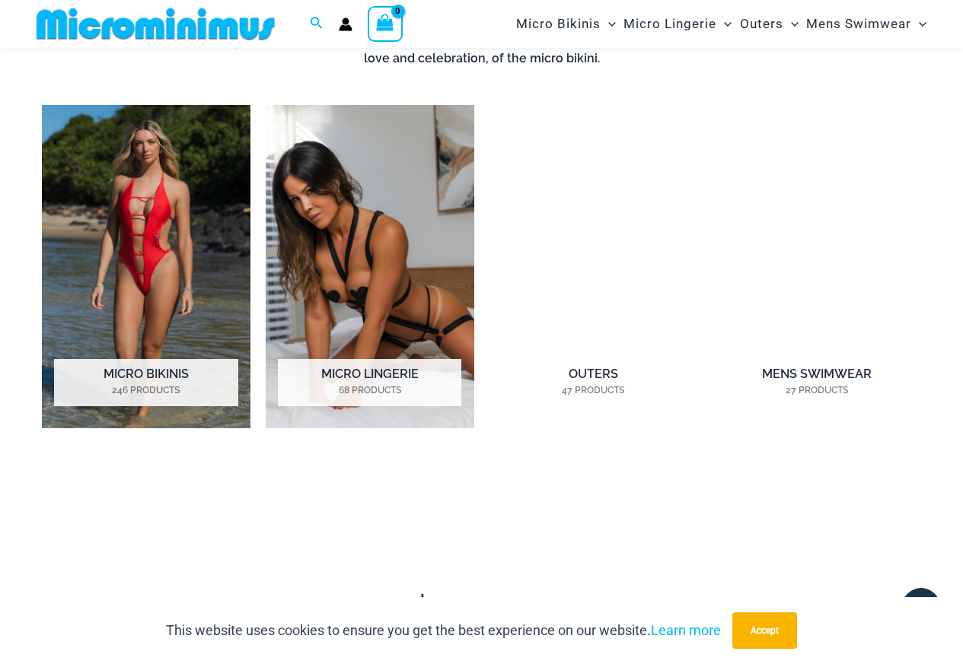
scroll to position [1356, 0]
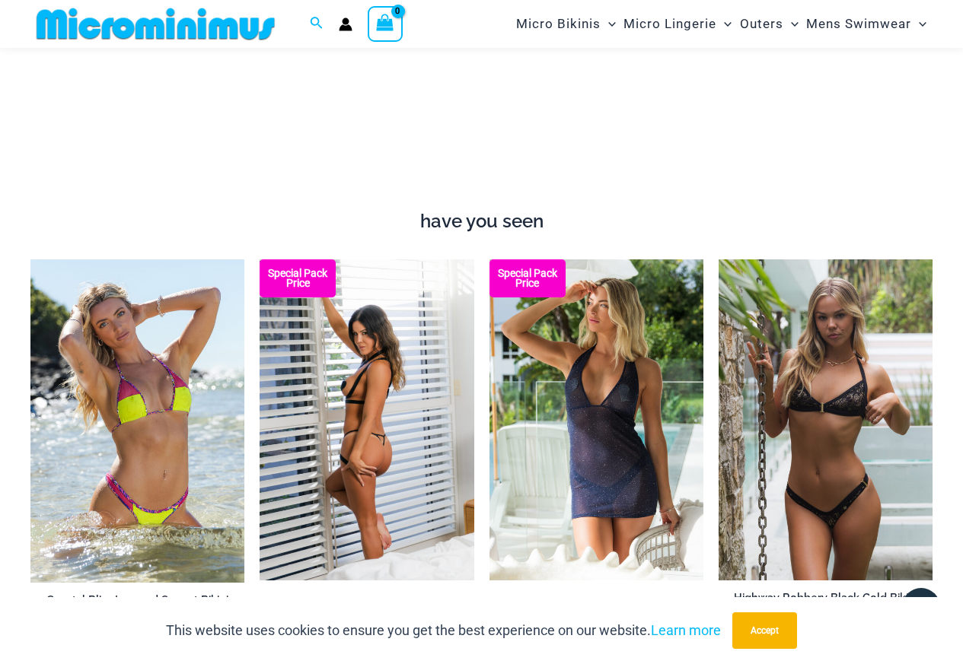
click at [358, 521] on img at bounding box center [367, 420] width 214 height 321
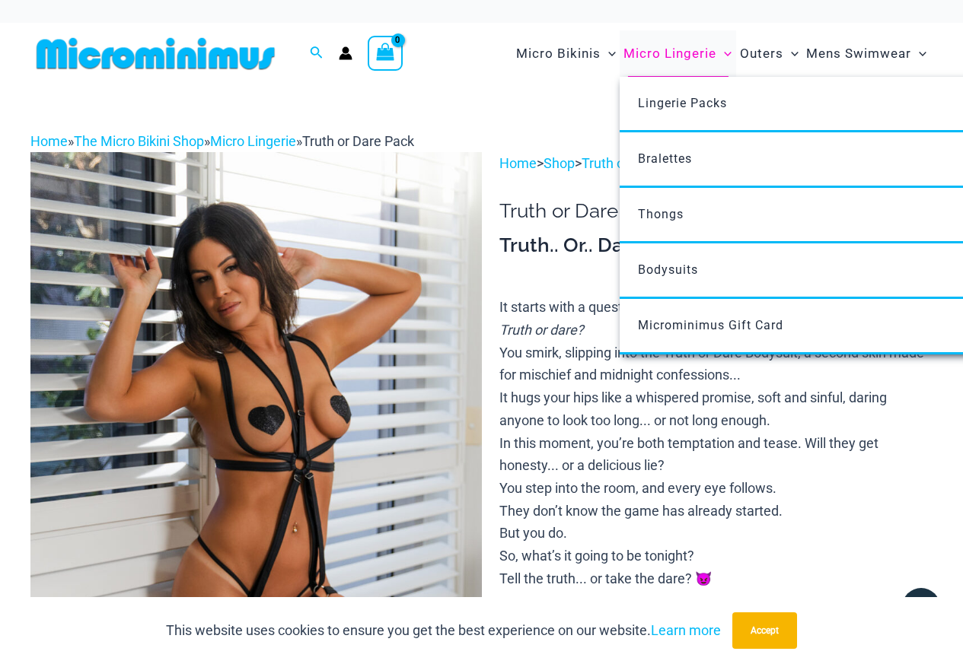
click at [673, 59] on span "Micro Lingerie" at bounding box center [669, 53] width 93 height 39
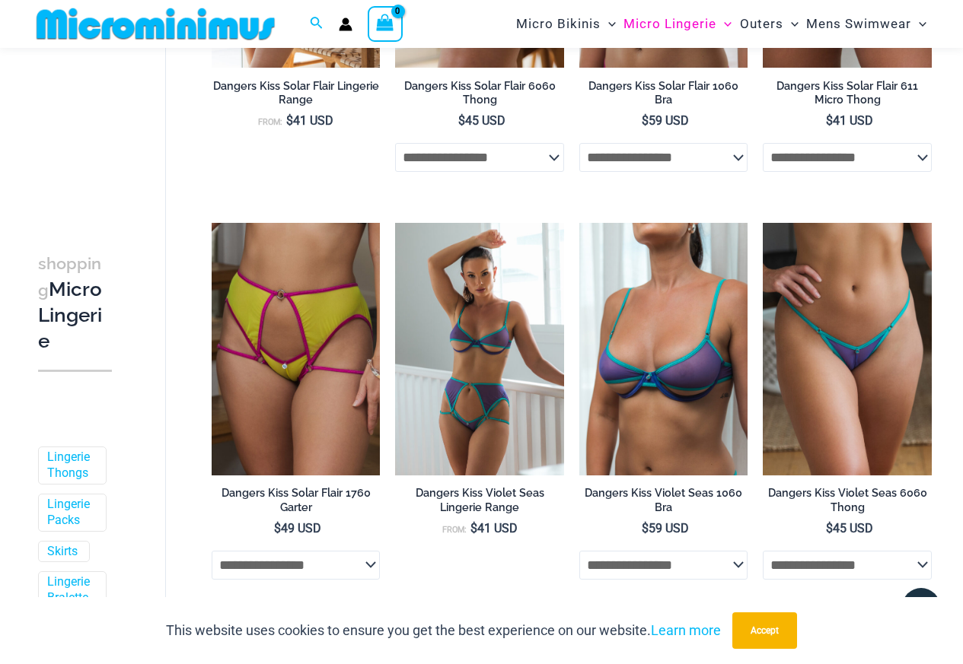
scroll to position [2650, 0]
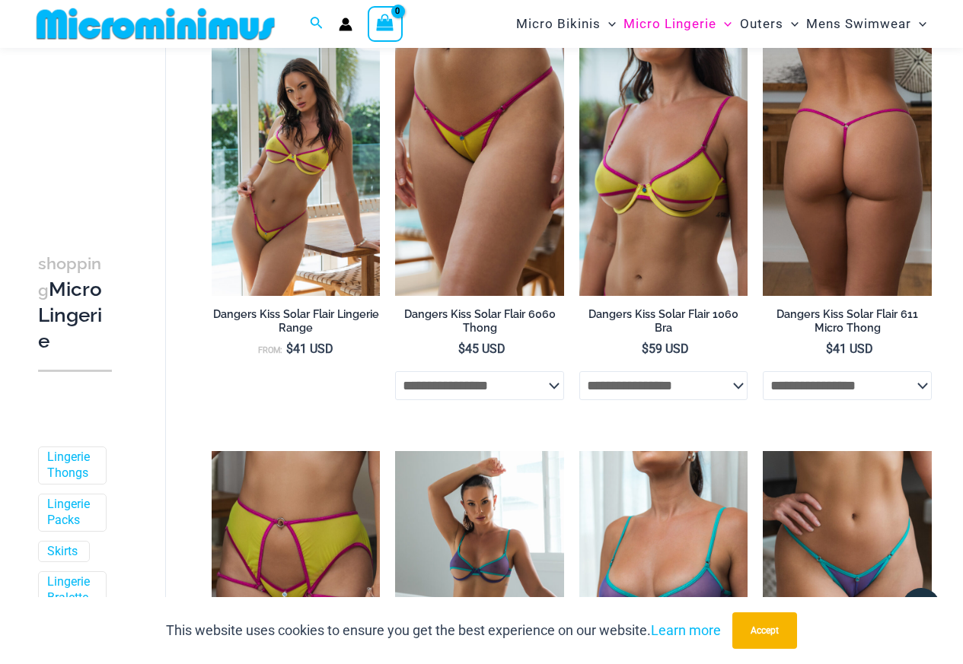
click at [878, 247] on img at bounding box center [847, 169] width 169 height 253
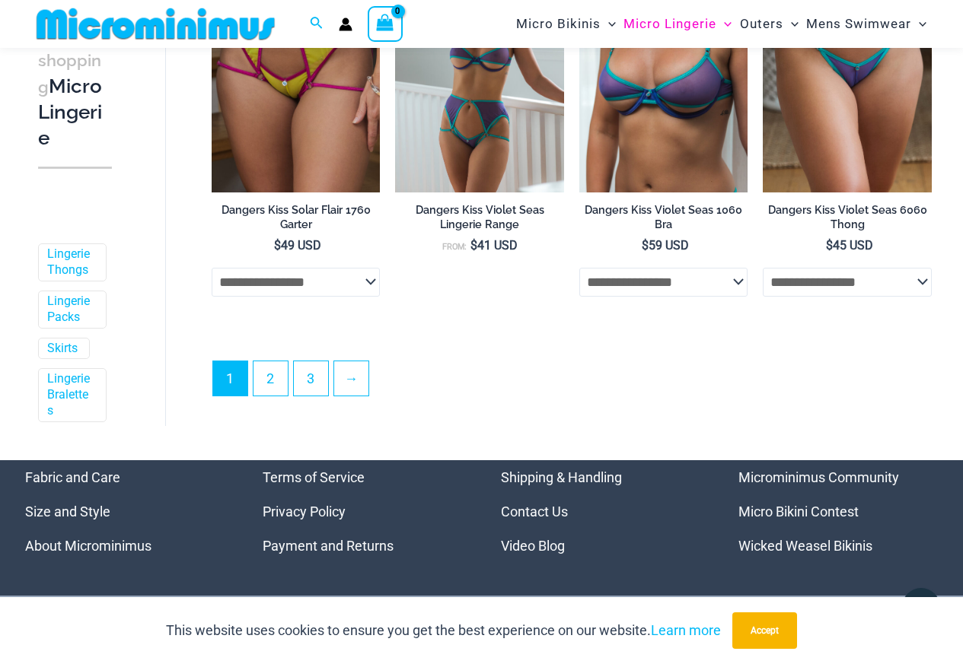
scroll to position [3238, 0]
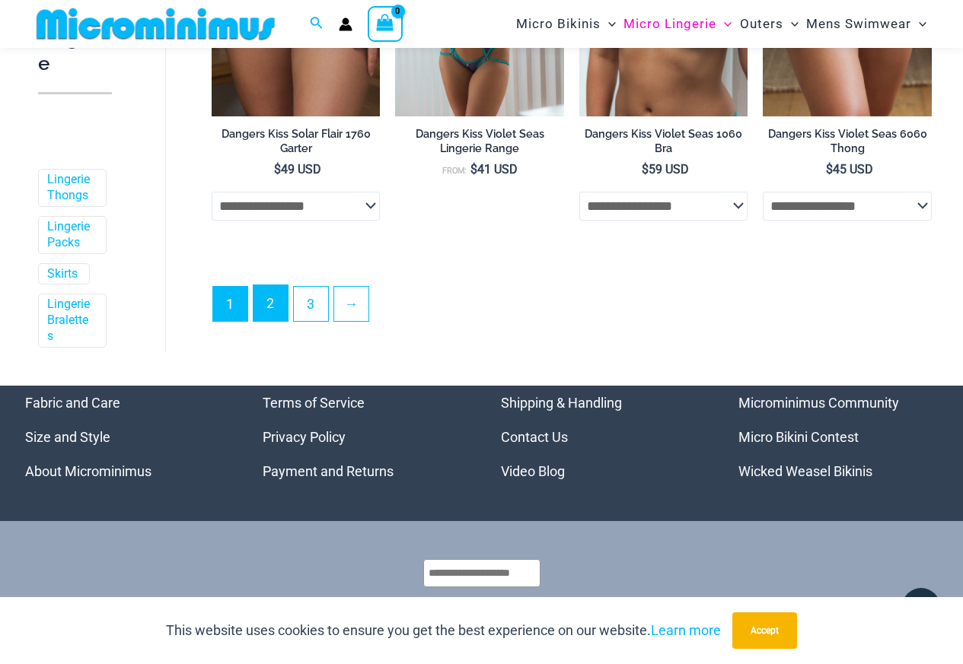
click at [279, 321] on link "2" at bounding box center [270, 303] width 34 height 36
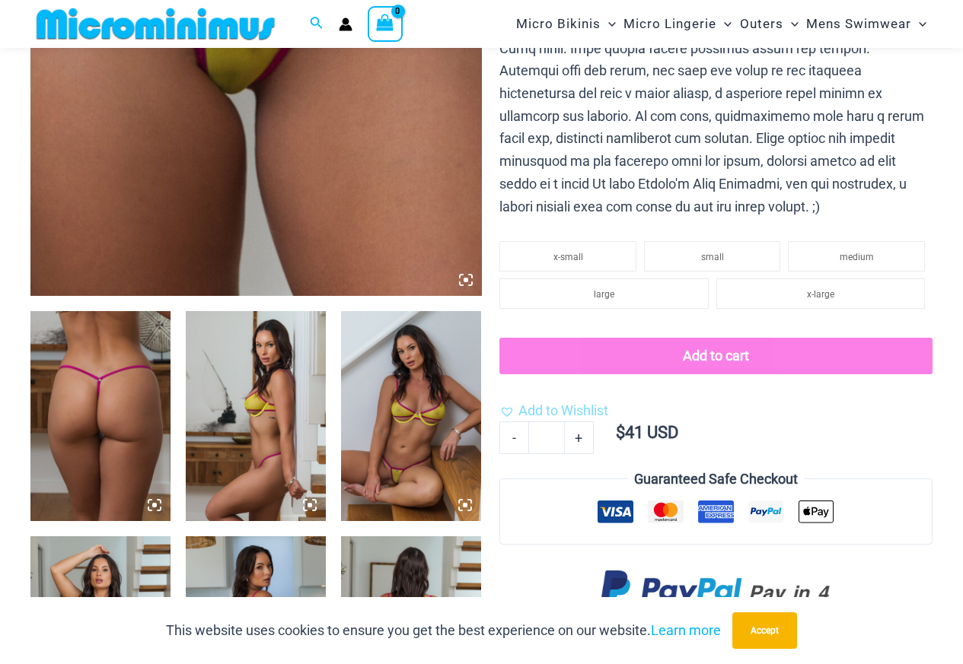
scroll to position [291, 0]
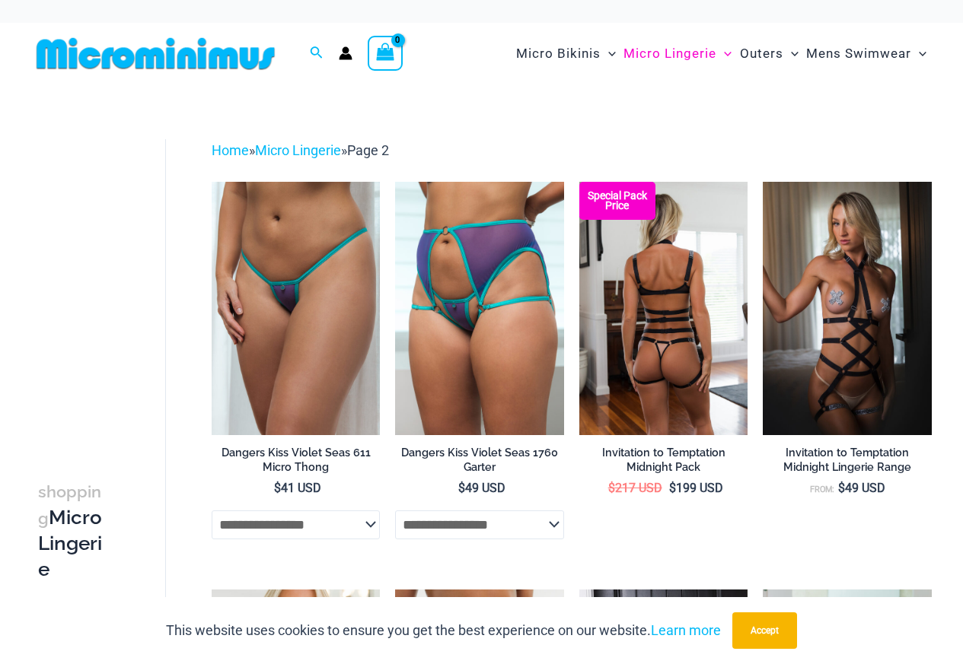
click at [688, 331] on img at bounding box center [663, 308] width 169 height 253
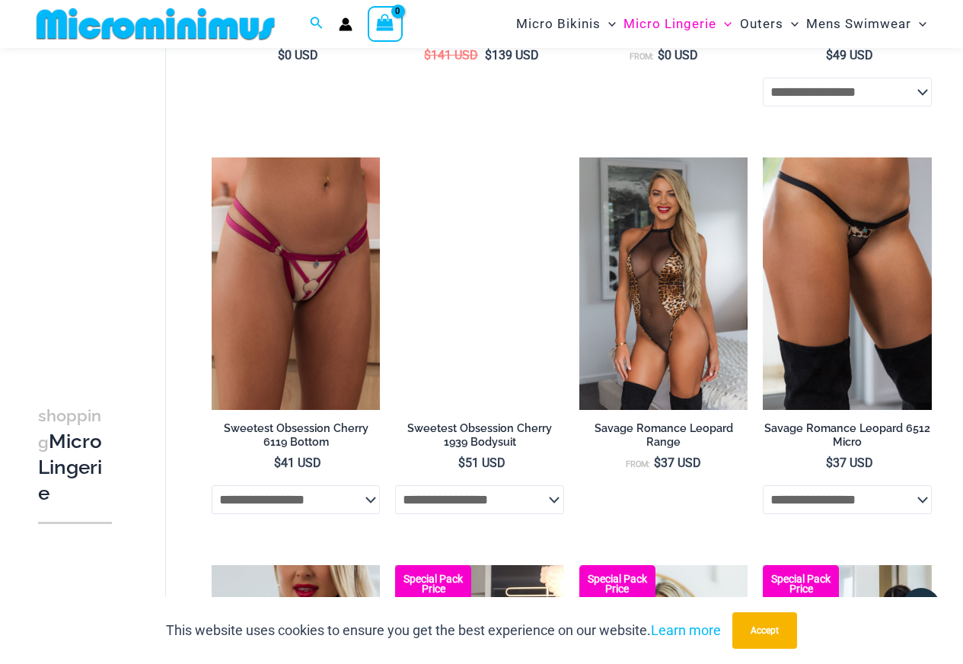
scroll to position [2194, 0]
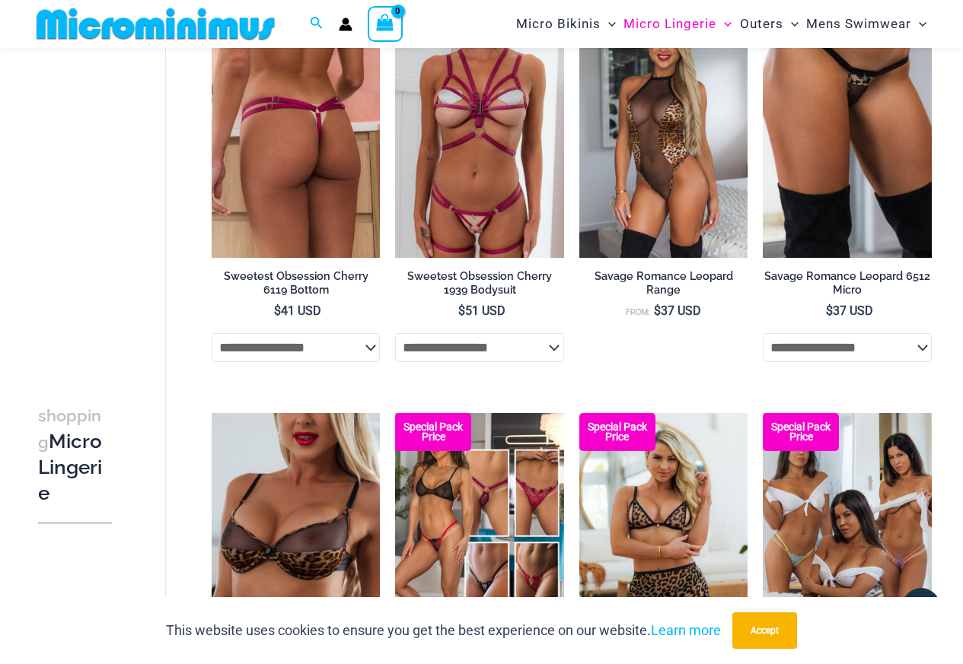
click at [343, 190] on img at bounding box center [296, 131] width 169 height 253
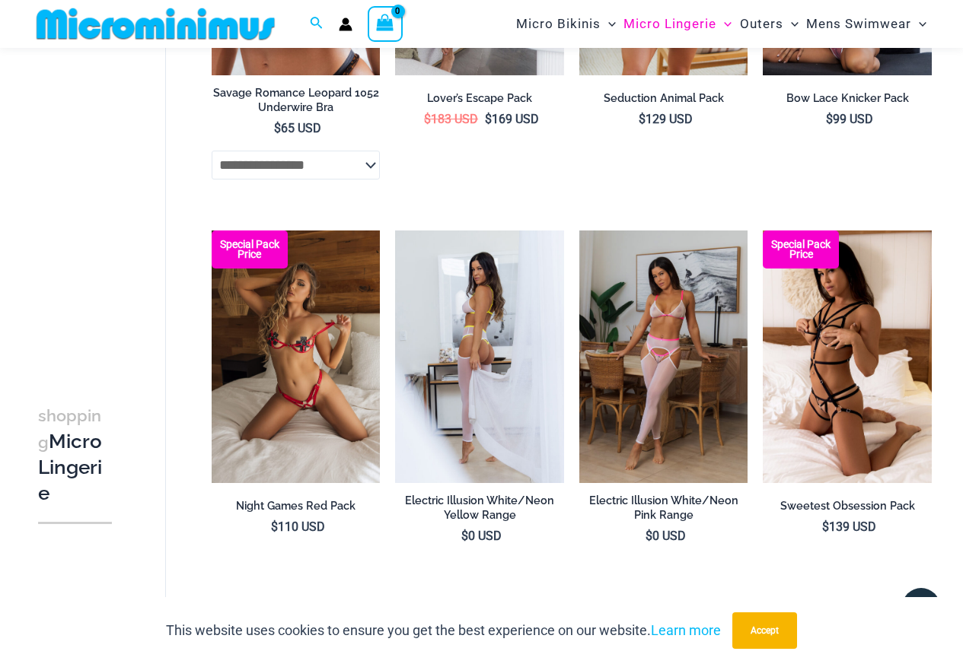
scroll to position [2860, 0]
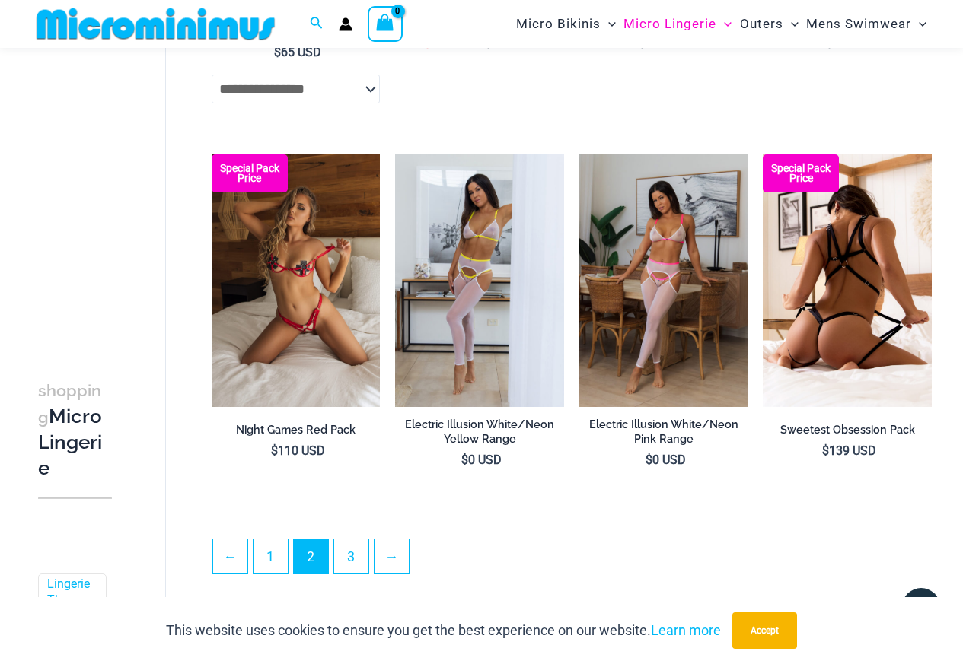
click at [825, 325] on img at bounding box center [847, 281] width 169 height 253
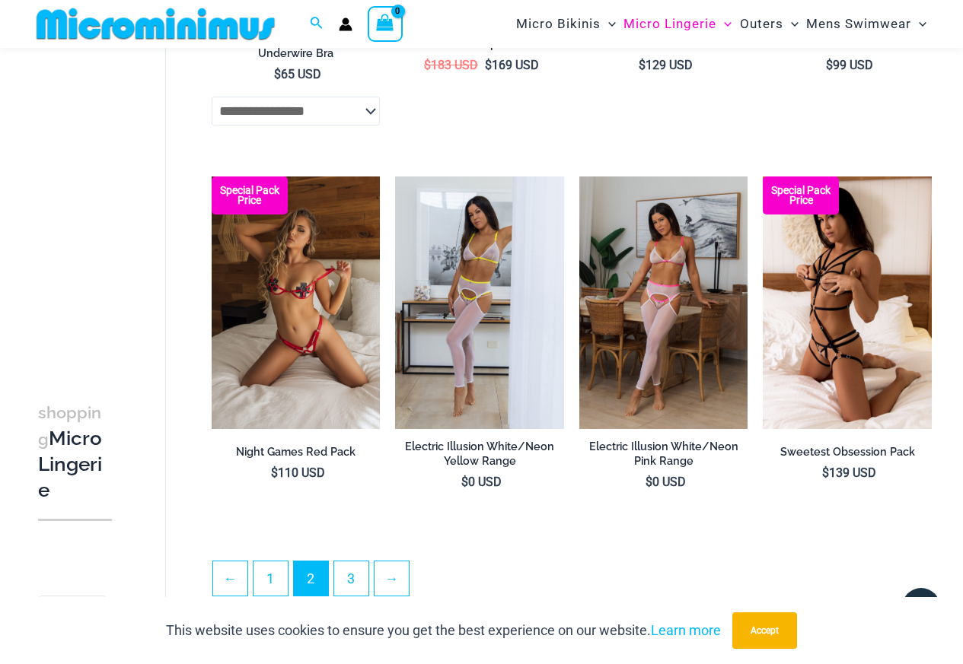
scroll to position [2990, 0]
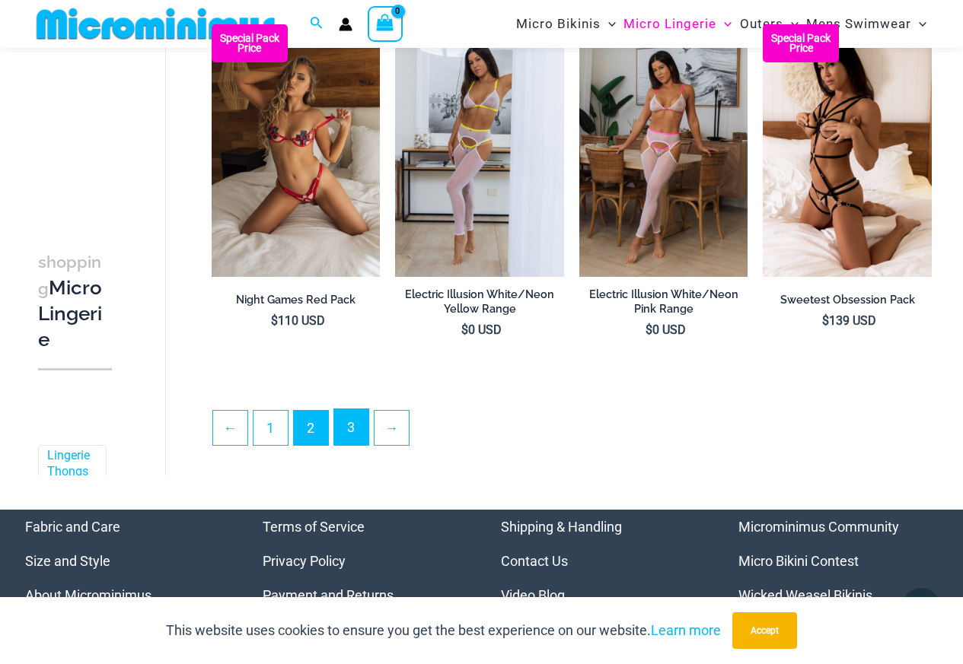
click at [360, 445] on link "3" at bounding box center [351, 427] width 34 height 36
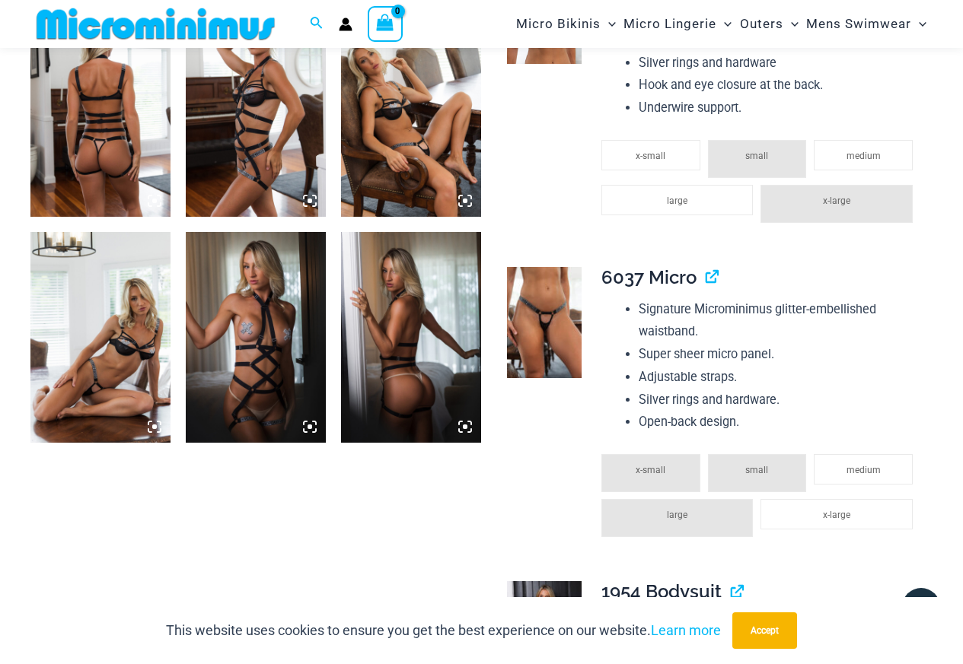
scroll to position [900, 0]
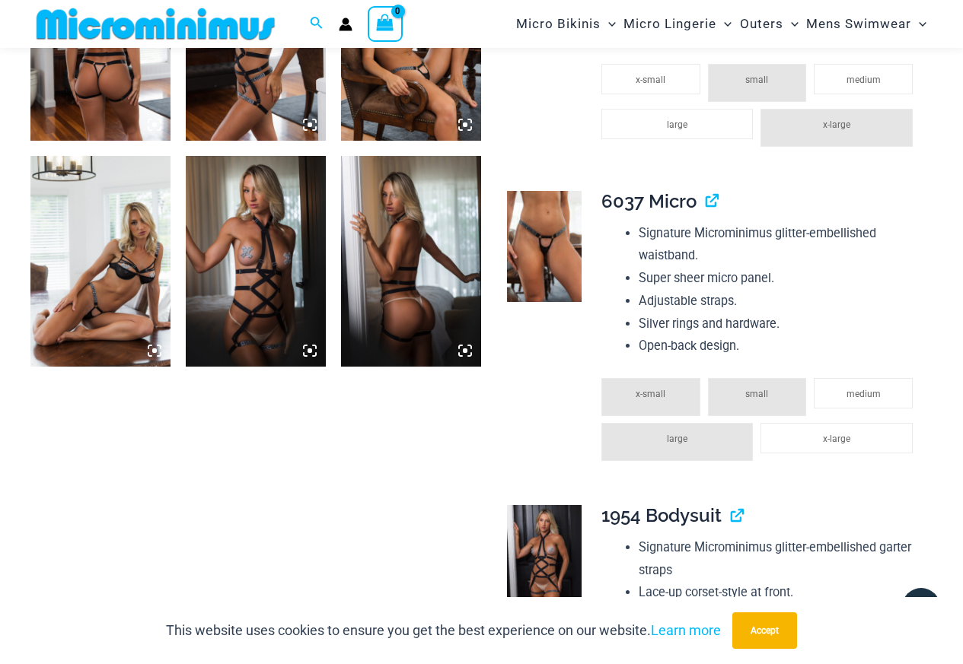
click at [100, 253] on img at bounding box center [100, 261] width 140 height 210
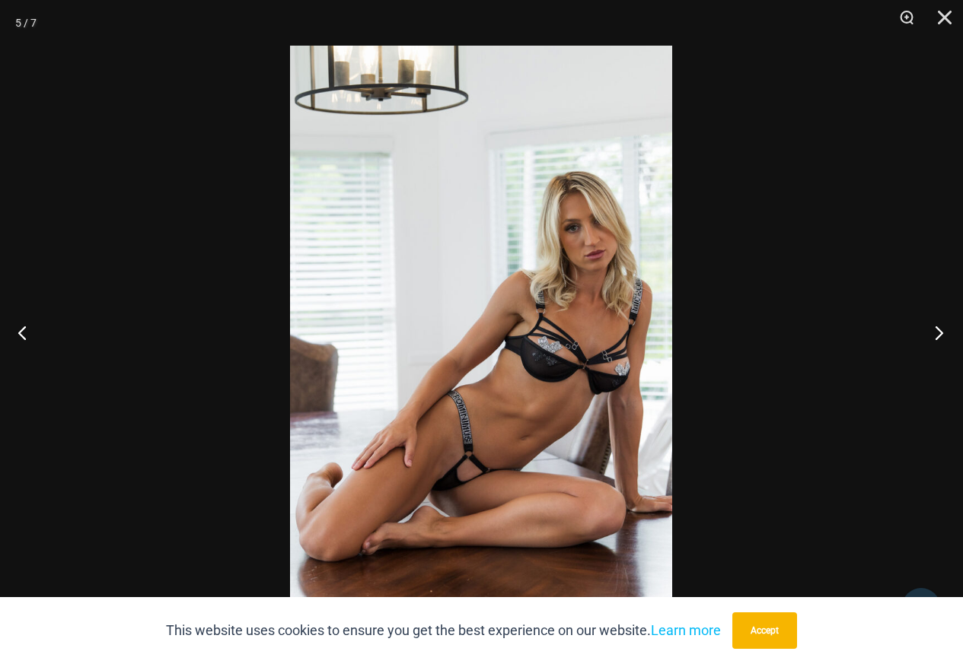
click at [930, 323] on button "Next" at bounding box center [934, 333] width 57 height 76
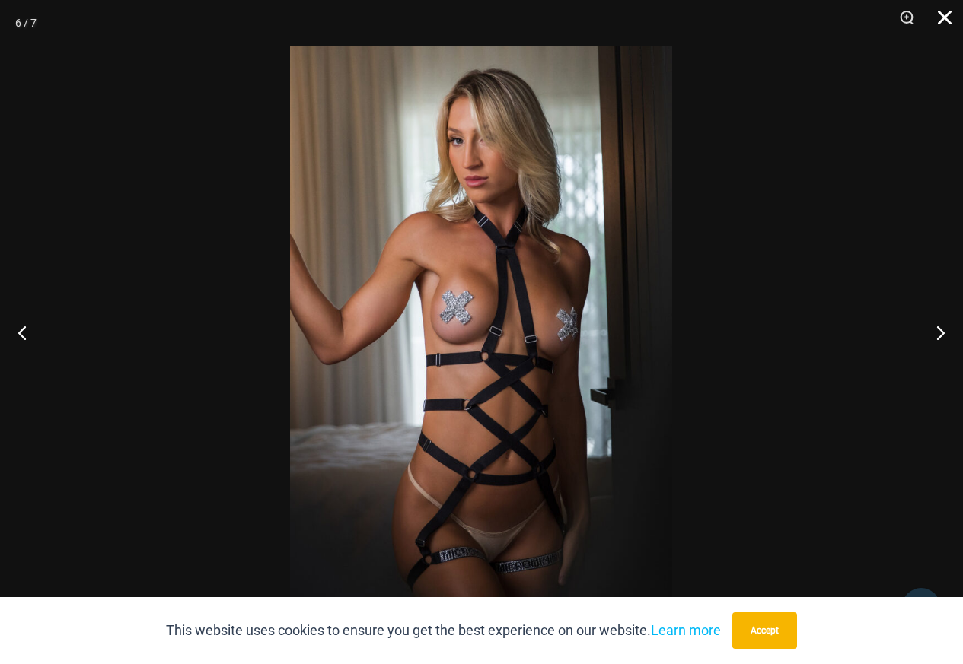
click at [951, 11] on button "Close" at bounding box center [939, 23] width 38 height 46
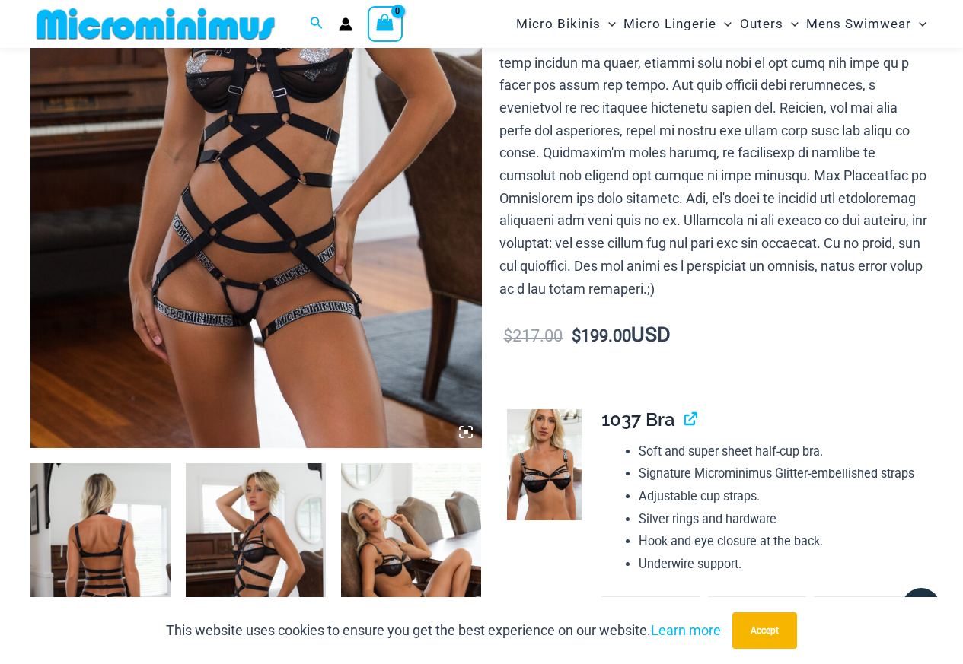
scroll to position [291, 0]
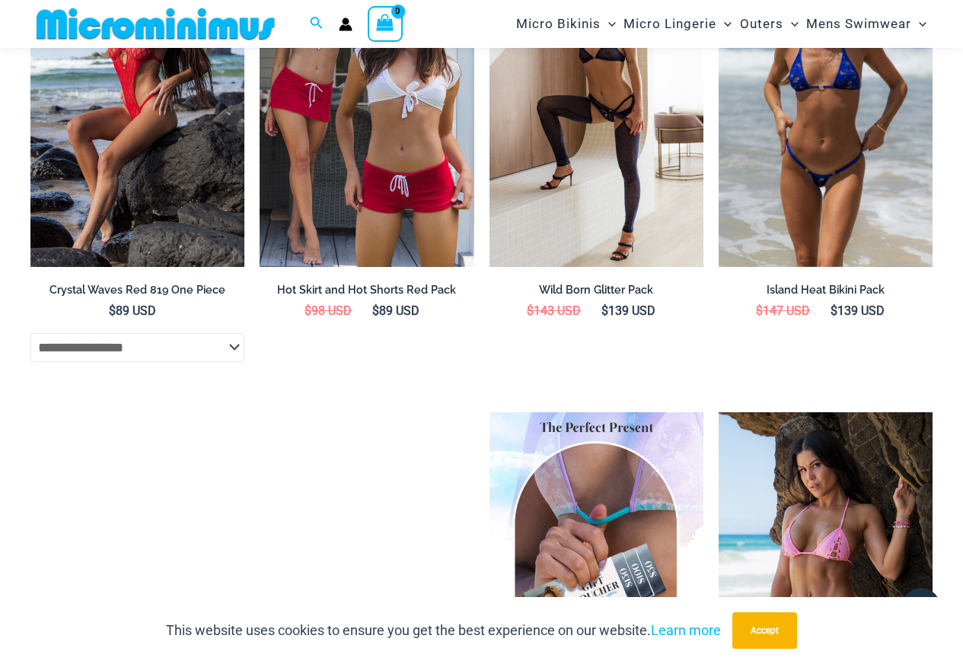
scroll to position [2574, 0]
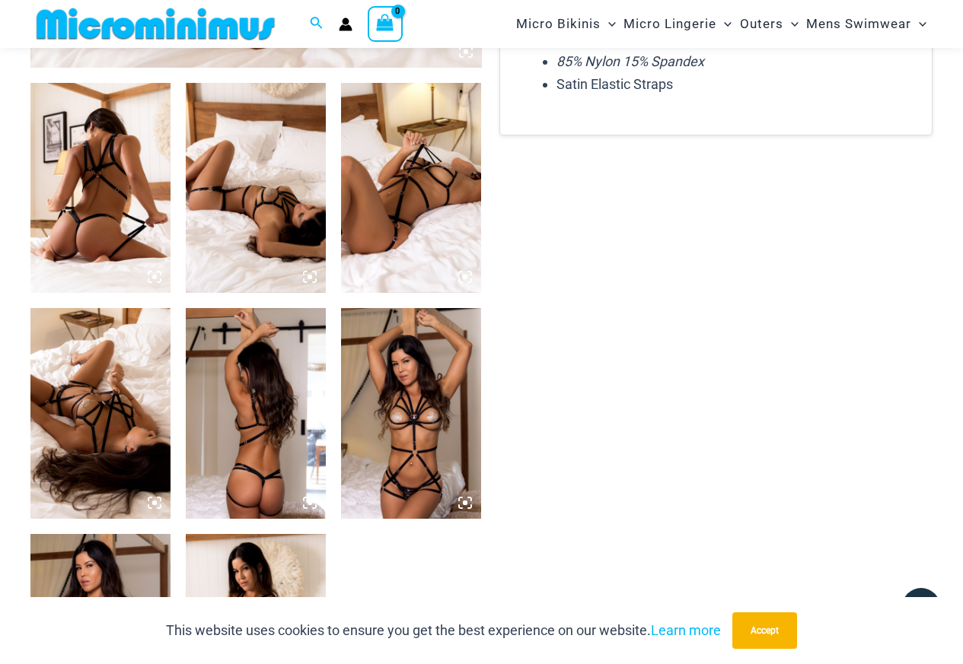
scroll to position [900, 0]
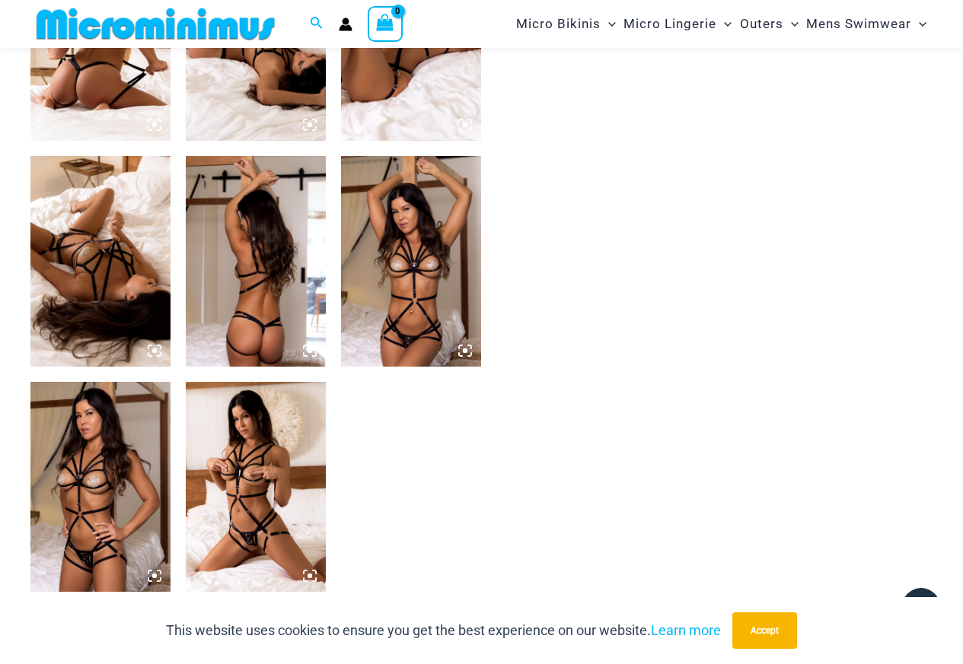
click at [280, 452] on img at bounding box center [256, 487] width 140 height 210
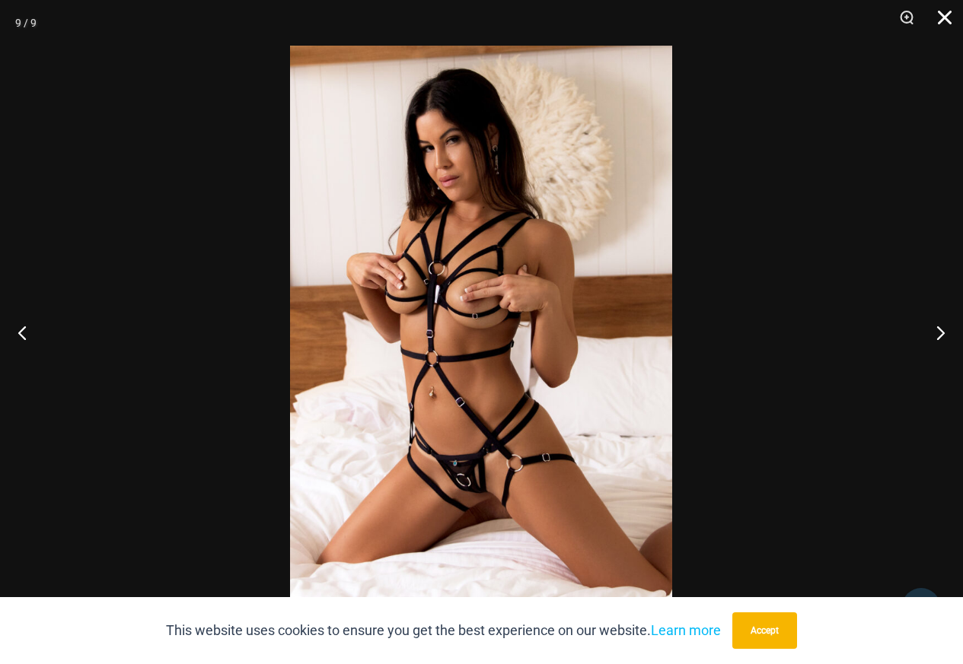
click at [941, 26] on button "Close" at bounding box center [939, 23] width 38 height 46
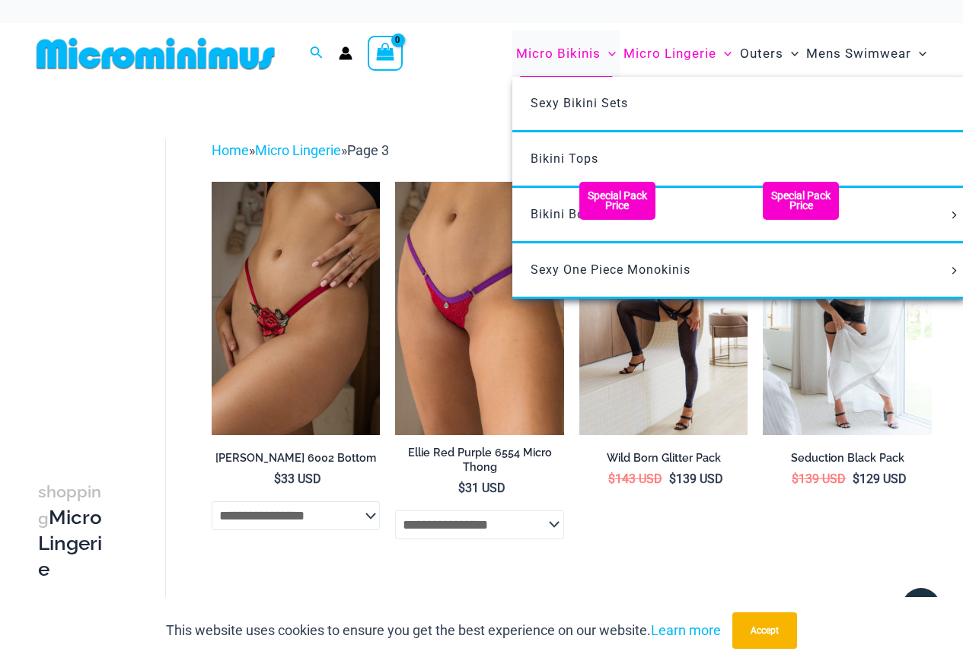
click at [566, 55] on span "Micro Bikinis" at bounding box center [558, 53] width 84 height 39
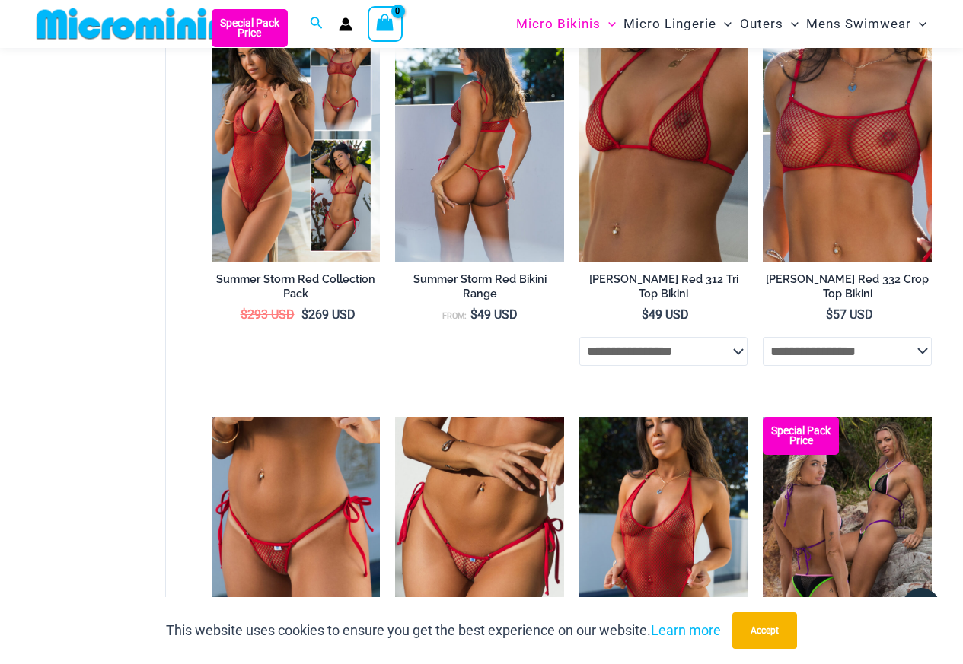
scroll to position [2885, 0]
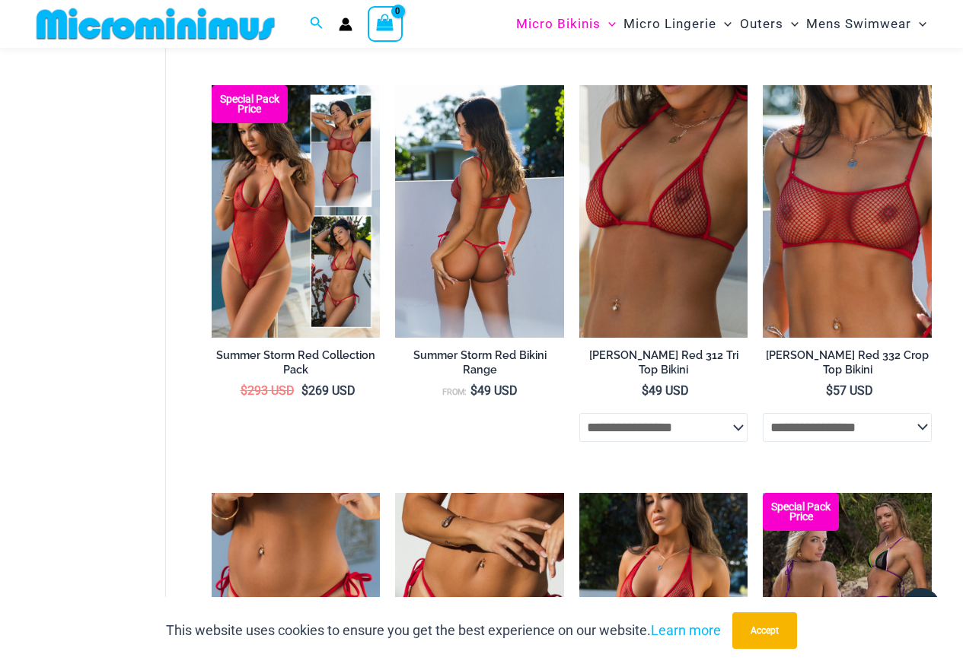
click at [465, 314] on img at bounding box center [479, 211] width 169 height 253
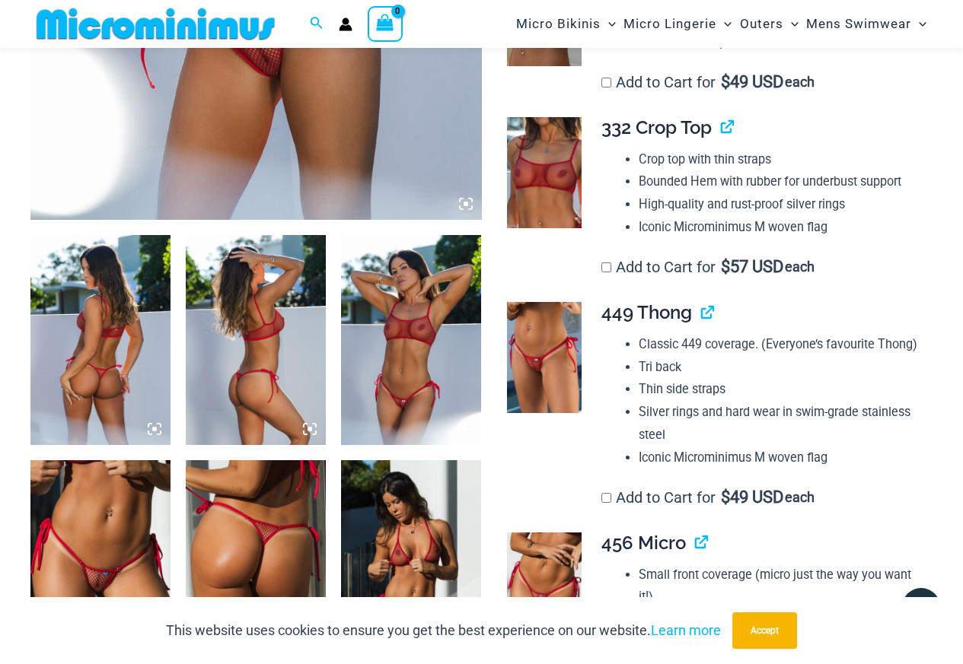
scroll to position [824, 0]
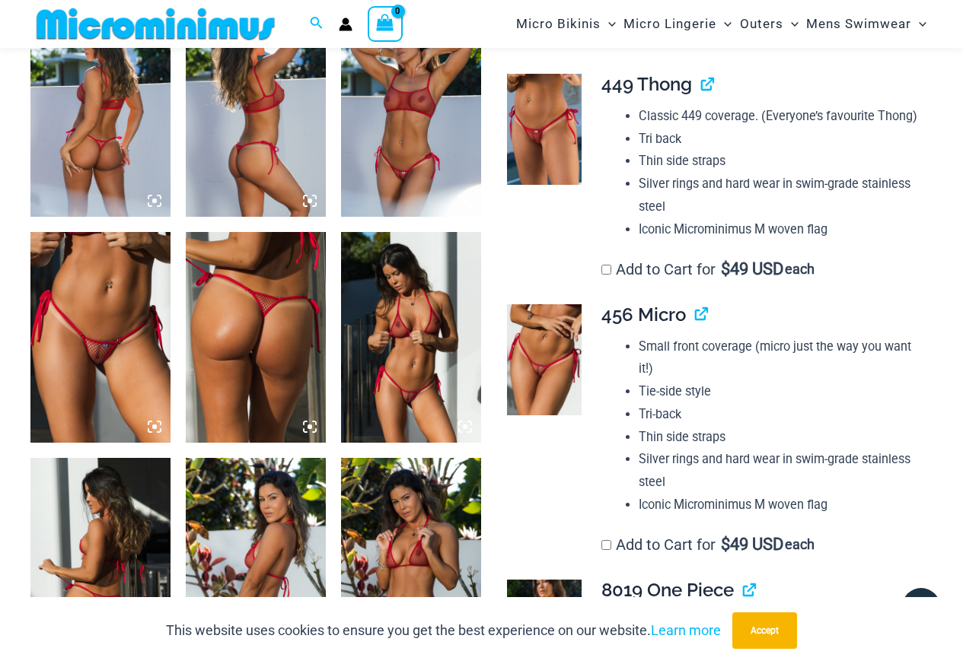
click at [56, 309] on img at bounding box center [100, 337] width 140 height 210
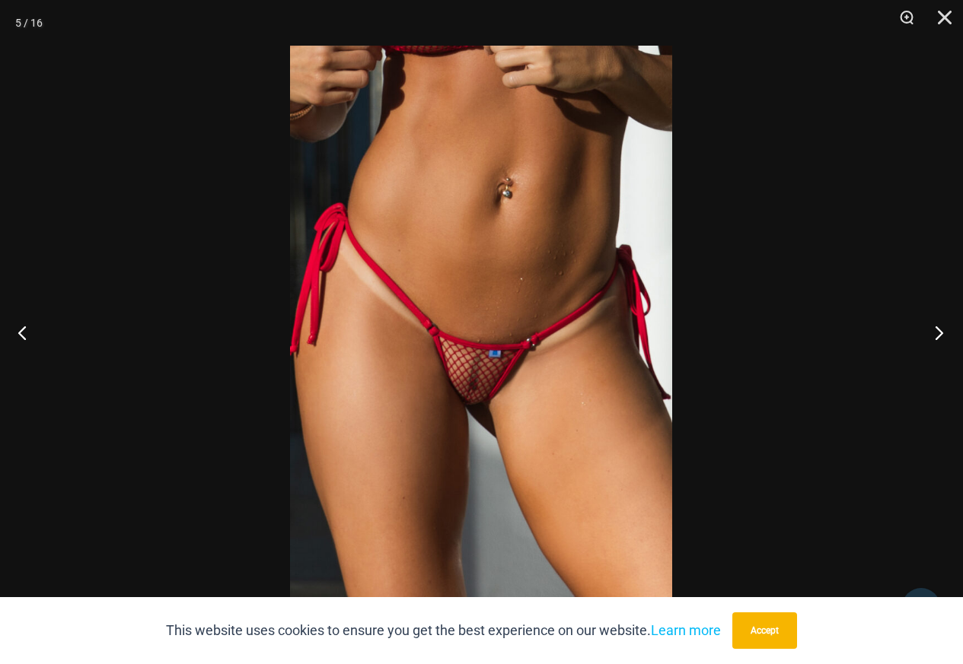
click at [948, 327] on button "Next" at bounding box center [934, 333] width 57 height 76
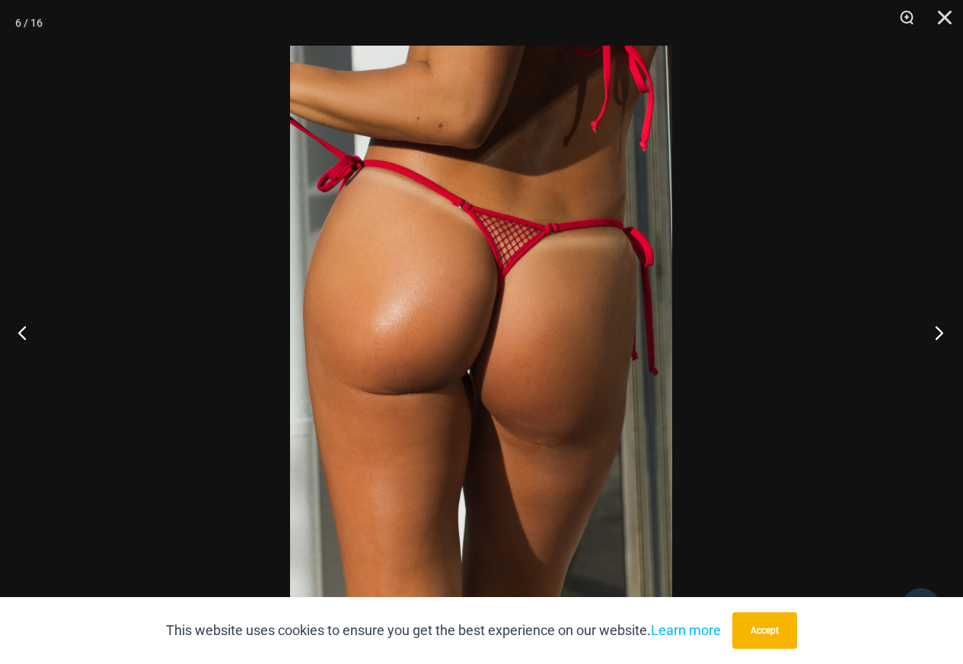
click at [944, 331] on button "Next" at bounding box center [934, 333] width 57 height 76
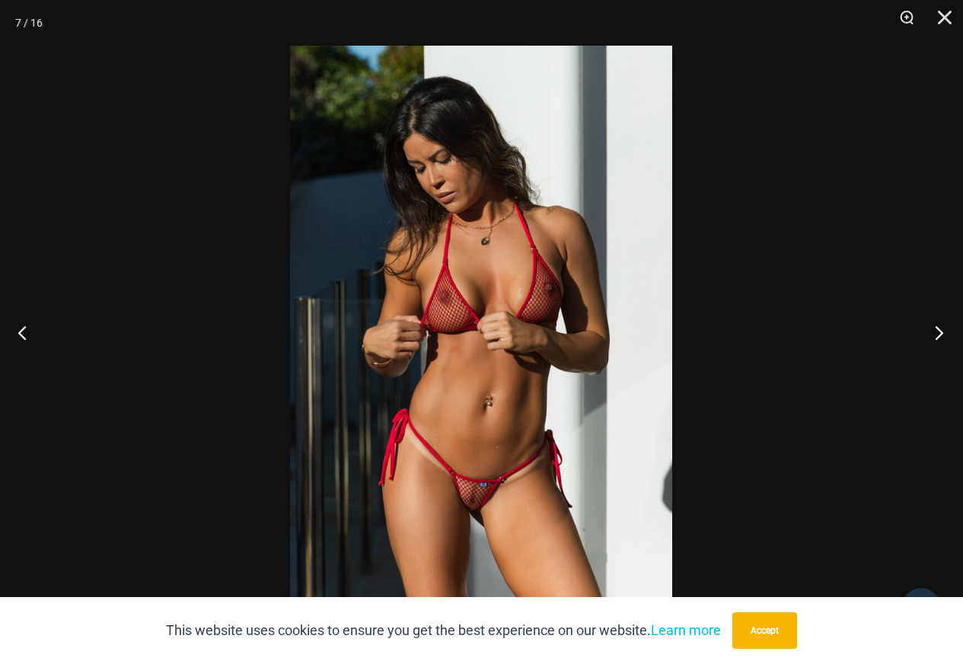
click at [944, 331] on button "Next" at bounding box center [934, 333] width 57 height 76
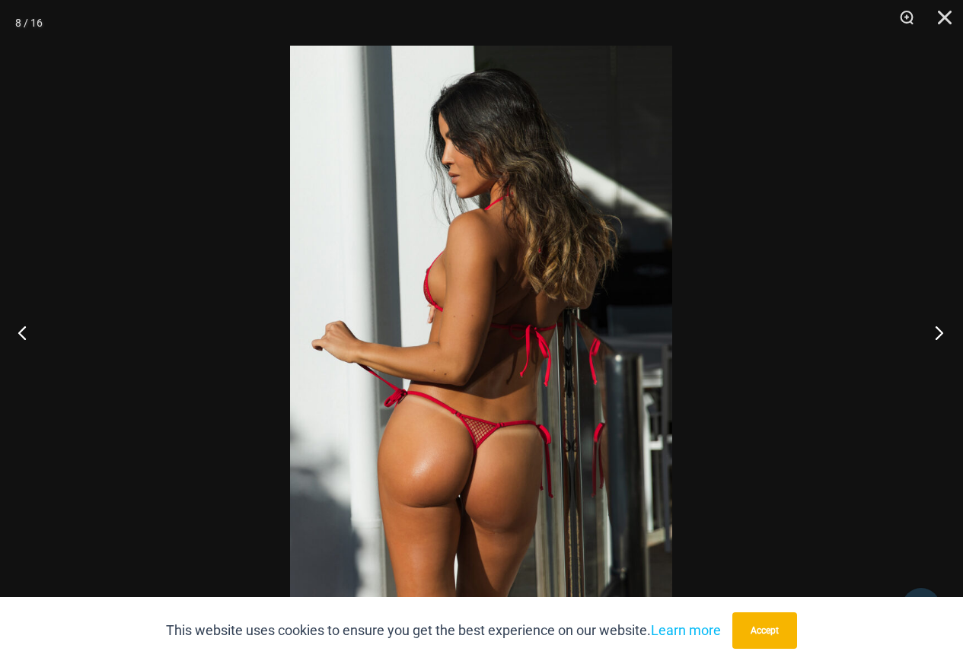
click at [944, 331] on button "Next" at bounding box center [934, 333] width 57 height 76
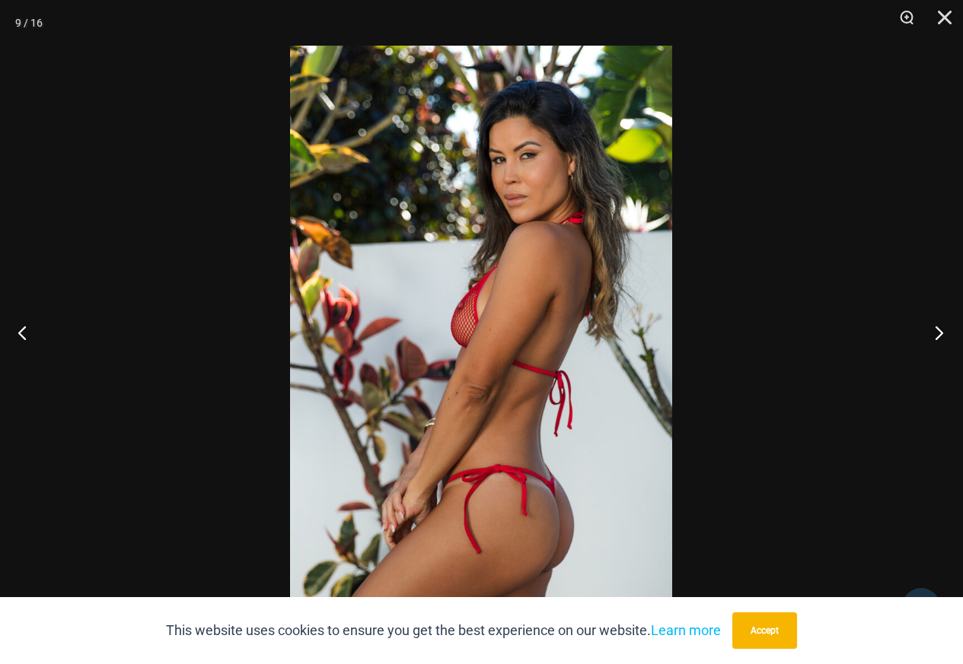
click at [938, 324] on button "Next" at bounding box center [934, 333] width 57 height 76
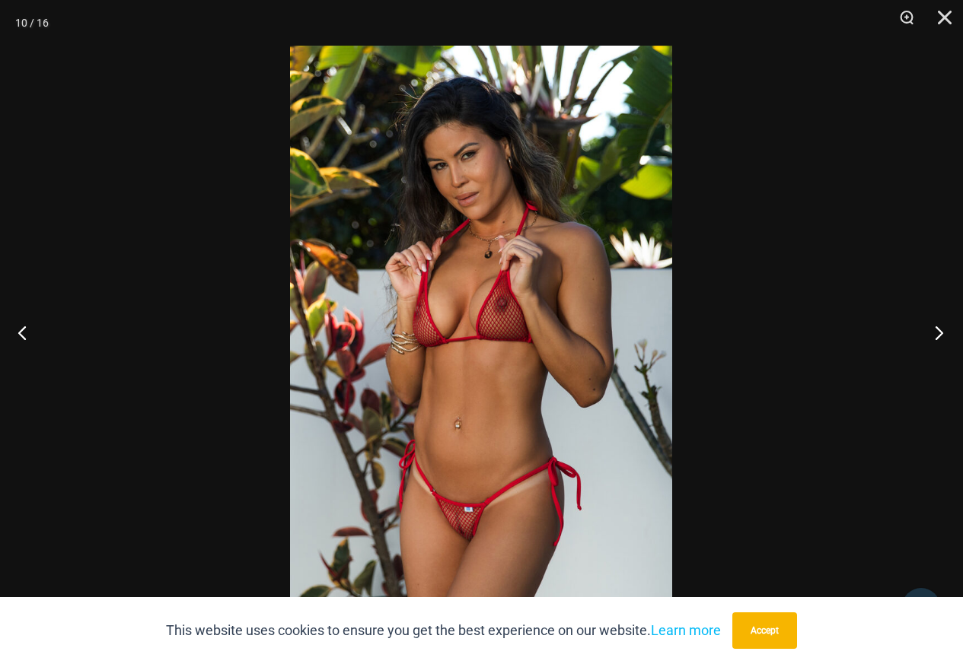
click at [939, 339] on button "Next" at bounding box center [934, 333] width 57 height 76
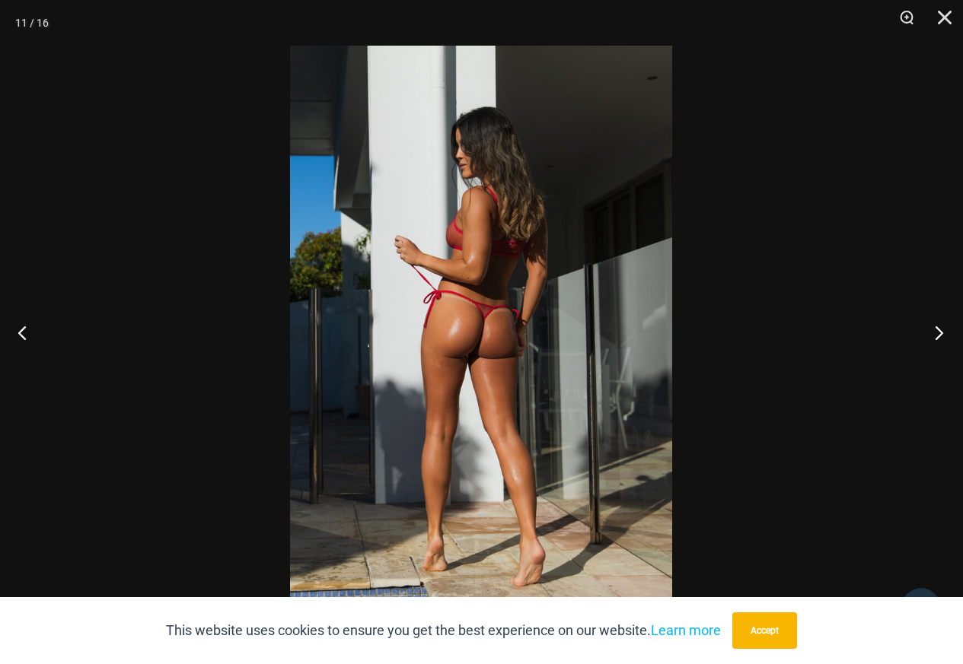
click at [939, 339] on button "Next" at bounding box center [934, 333] width 57 height 76
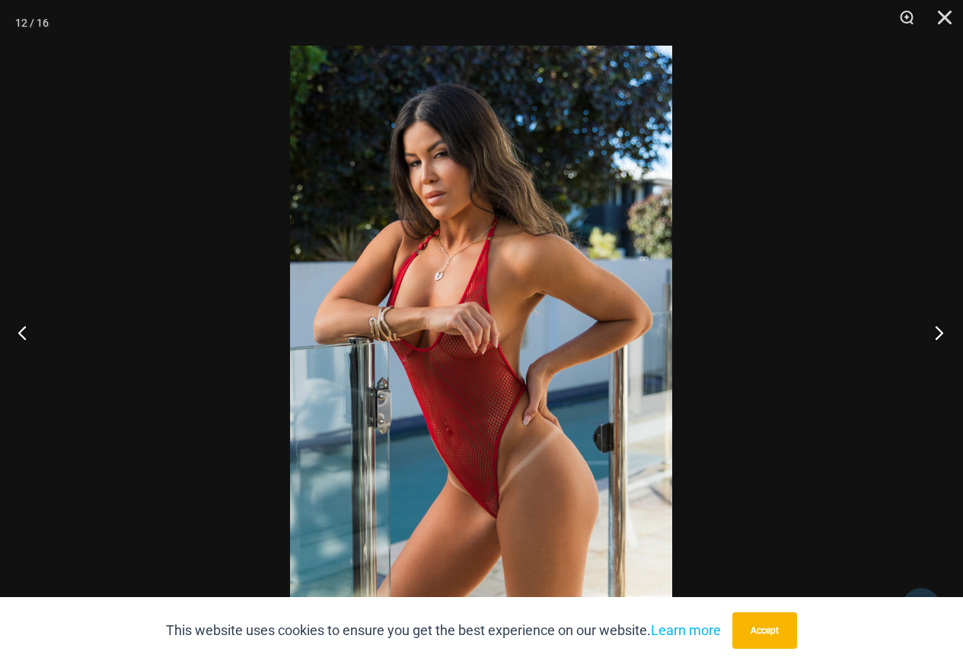
click at [939, 339] on button "Next" at bounding box center [934, 333] width 57 height 76
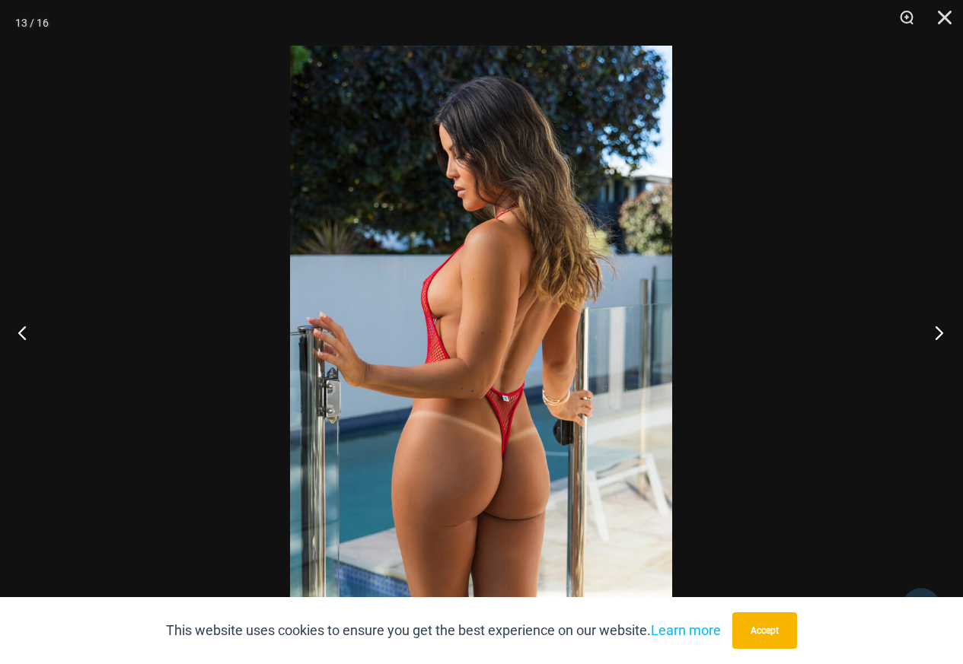
click at [942, 338] on button "Next" at bounding box center [934, 333] width 57 height 76
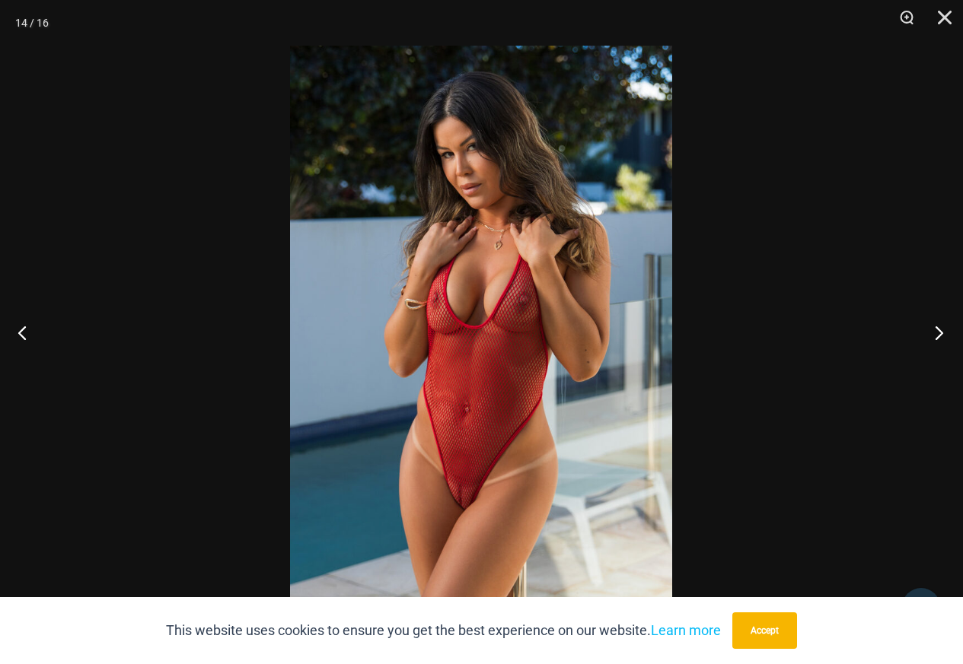
click at [938, 337] on button "Next" at bounding box center [934, 333] width 57 height 76
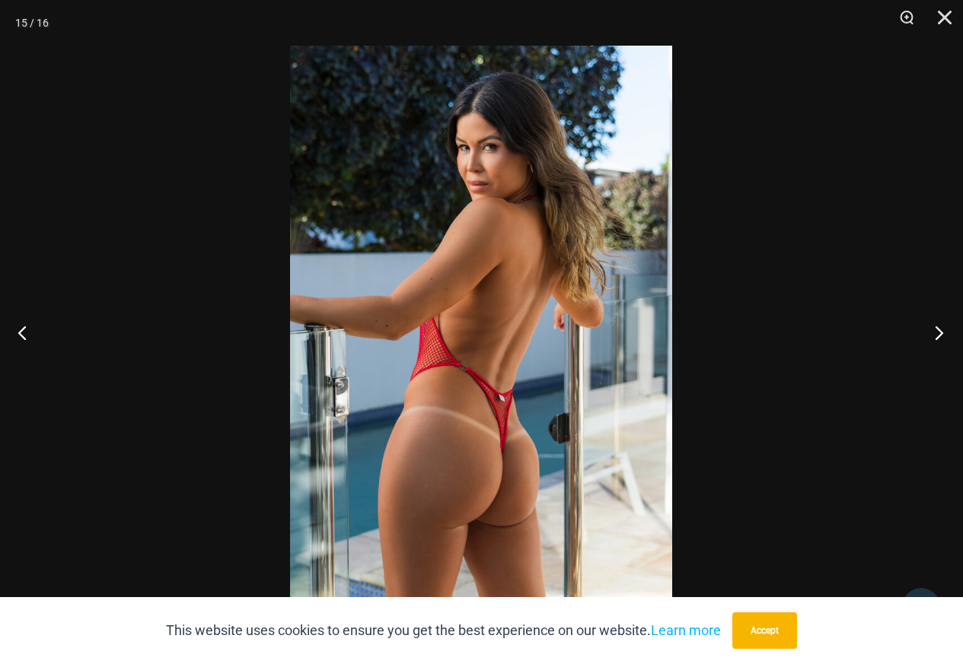
click at [938, 337] on button "Next" at bounding box center [934, 333] width 57 height 76
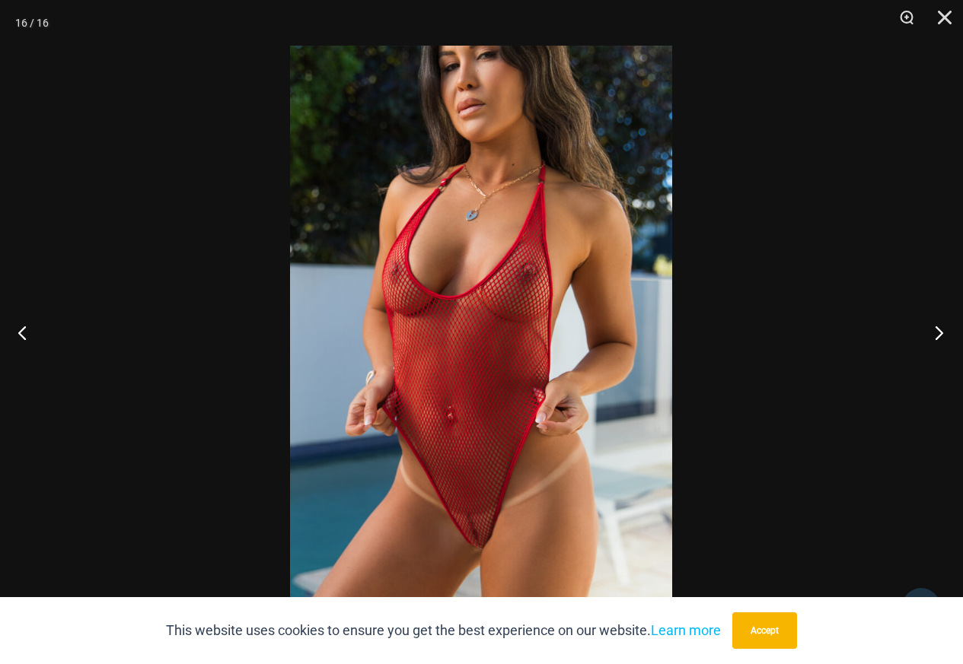
click at [925, 302] on button "Next" at bounding box center [934, 333] width 57 height 76
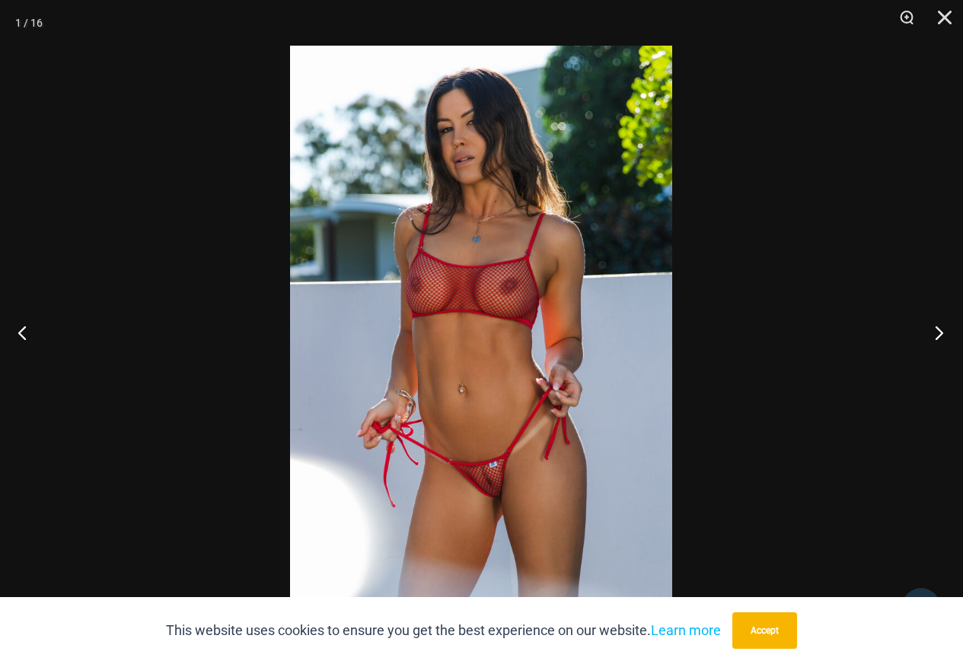
click at [929, 333] on button "Next" at bounding box center [934, 333] width 57 height 76
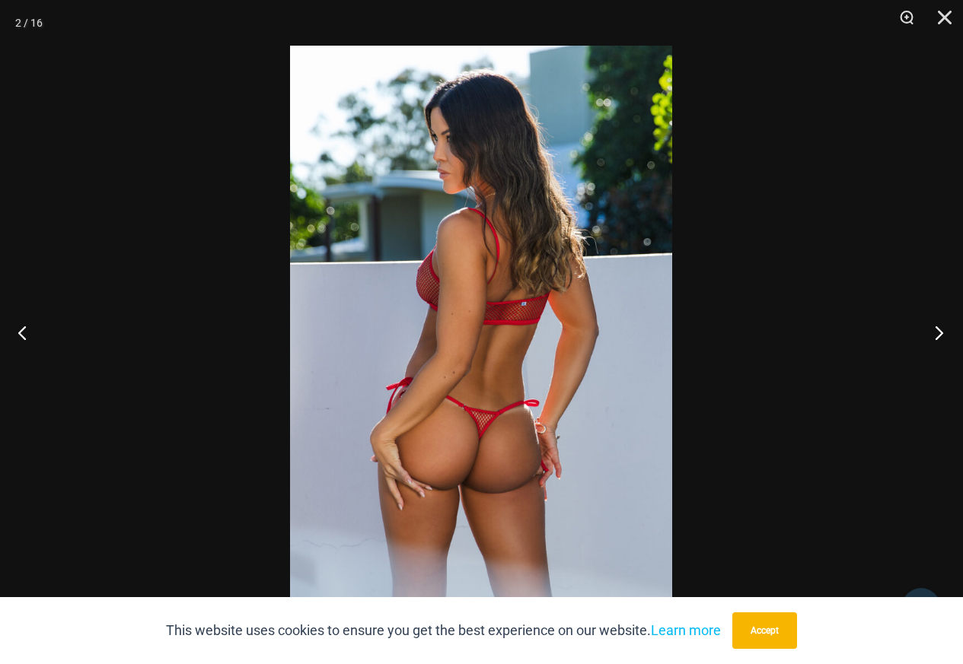
click at [929, 333] on button "Next" at bounding box center [934, 333] width 57 height 76
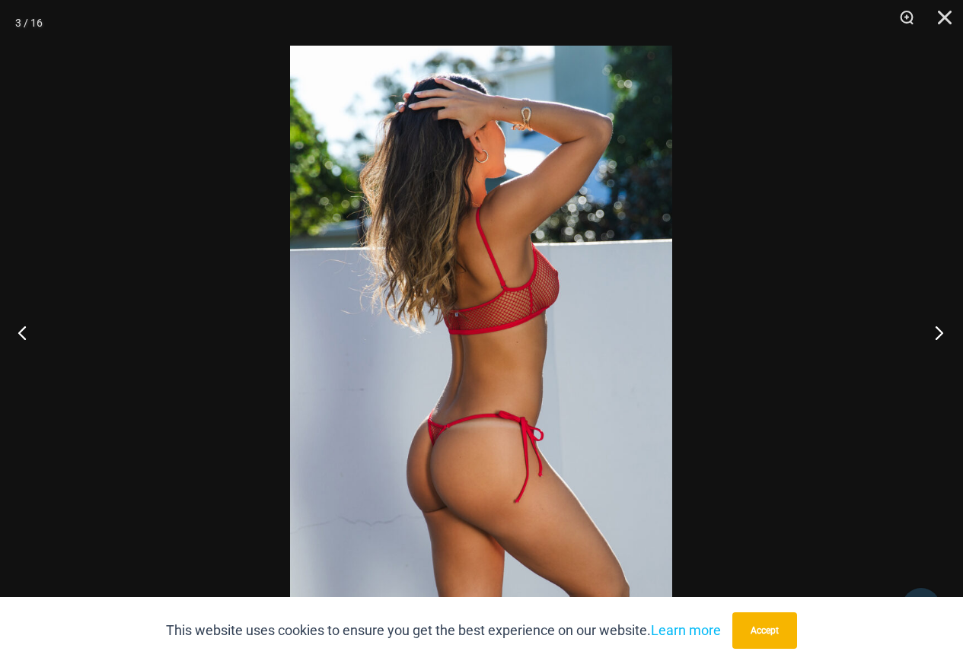
click at [929, 333] on button "Next" at bounding box center [934, 333] width 57 height 76
